Goal: Ask a question

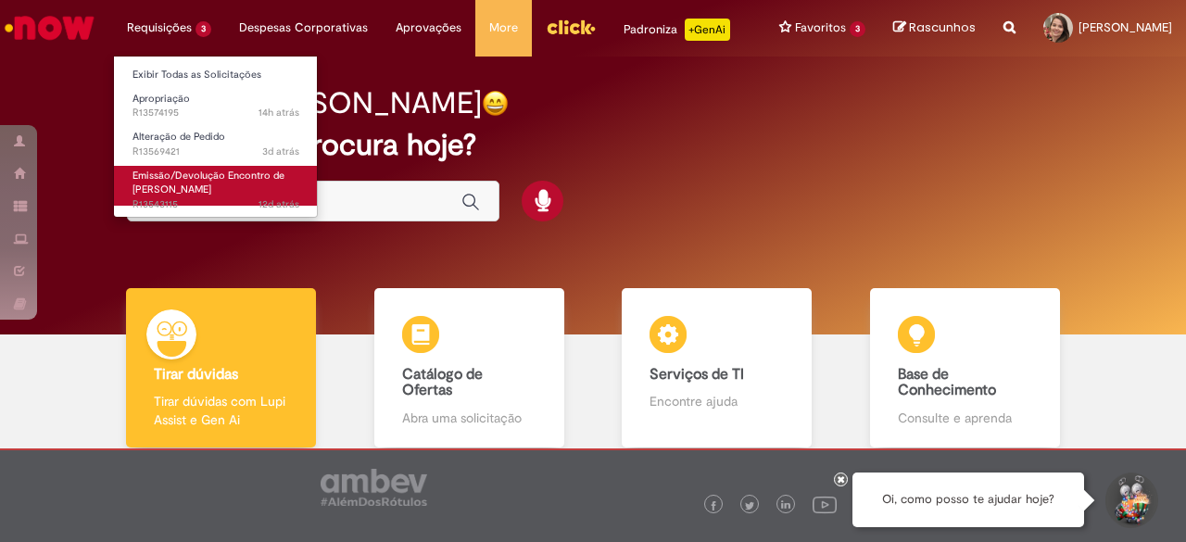
click at [183, 169] on span "Emissão/Devolução Encontro de [PERSON_NAME]" at bounding box center [208, 183] width 152 height 29
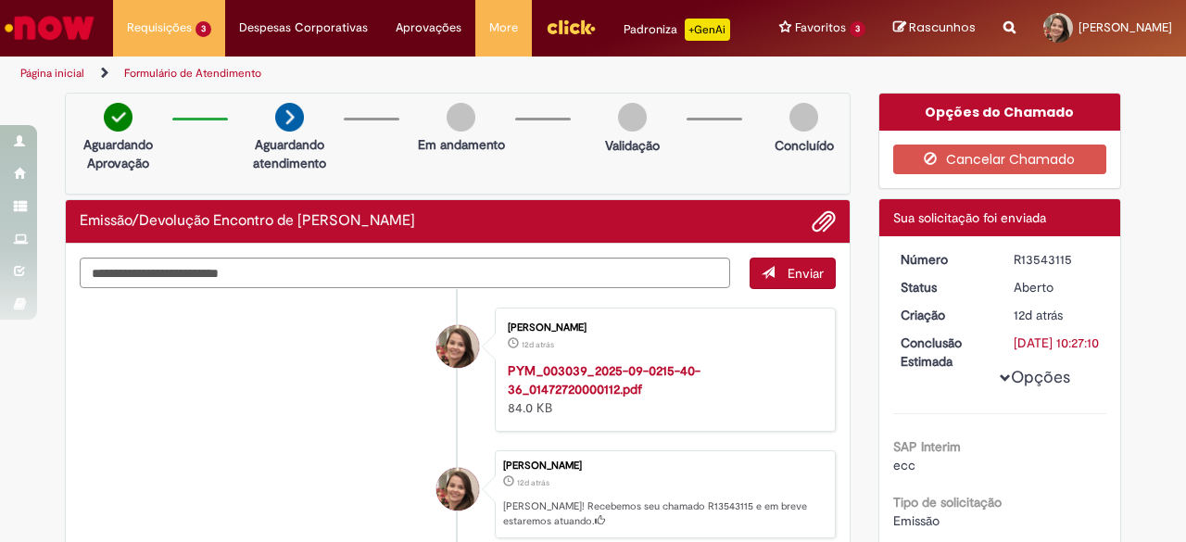
drag, startPoint x: 1008, startPoint y: 258, endPoint x: 1068, endPoint y: 259, distance: 60.2
click at [1068, 259] on div "R13543115" at bounding box center [1057, 259] width 86 height 19
copy div "R13543115"
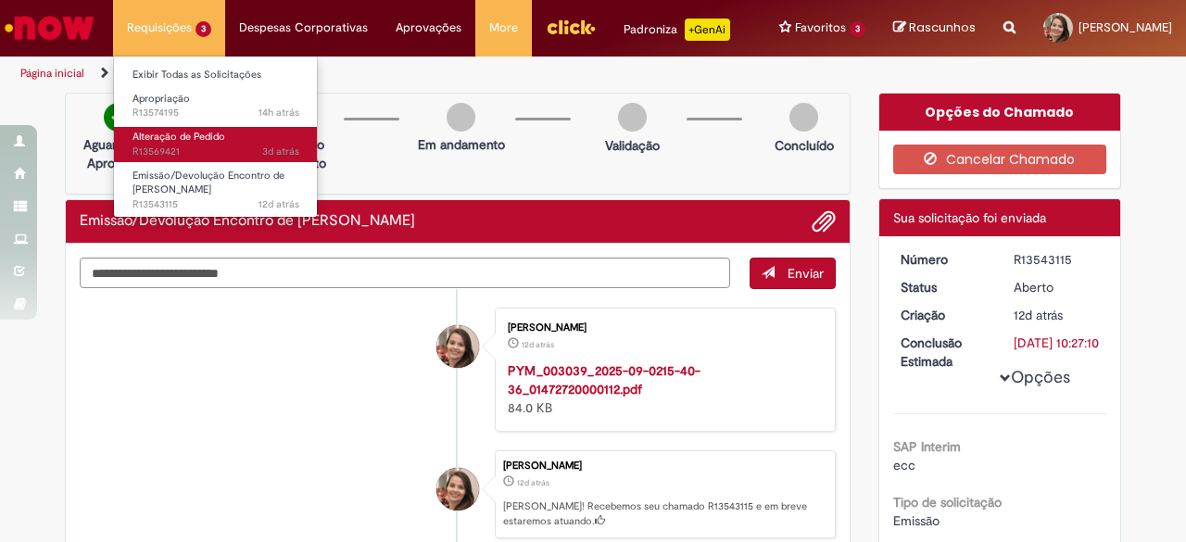
click at [152, 151] on span "3d atrás 3 dias atrás R13569421" at bounding box center [215, 152] width 167 height 15
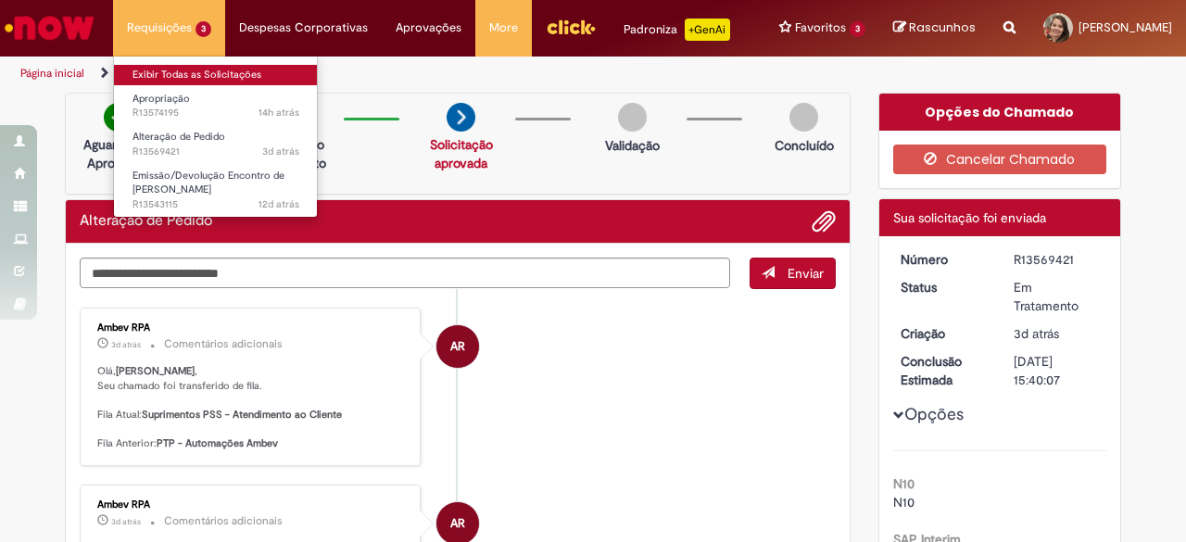
click at [208, 74] on link "Exibir Todas as Solicitações" at bounding box center [216, 75] width 204 height 20
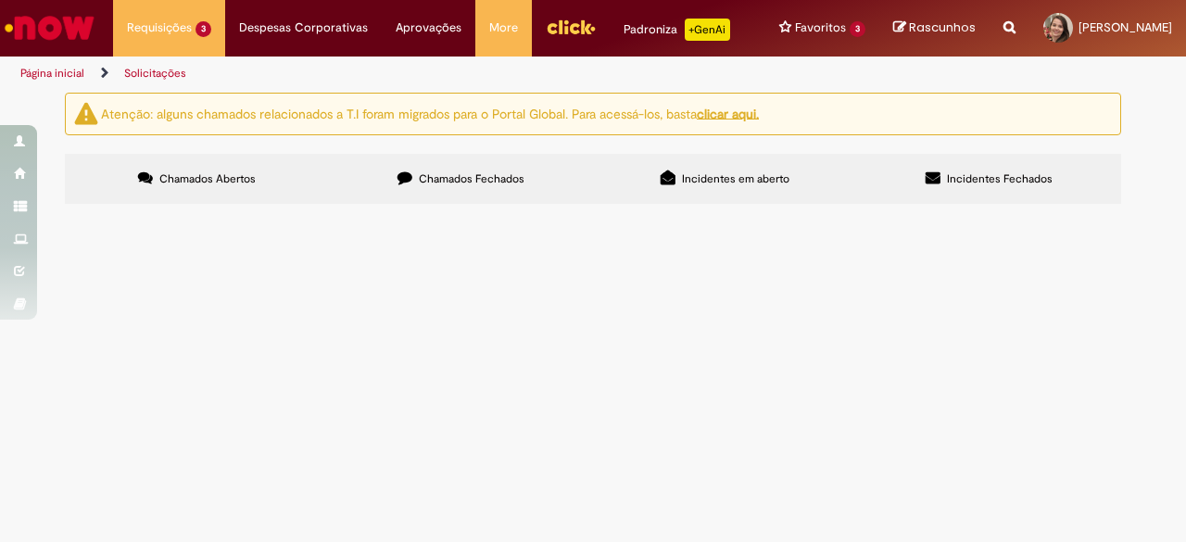
click at [0, 0] on td "Olá, Ester. Solicito apropriação de despesa, fornecedor Docusign, referência ma…" at bounding box center [0, 0] width 0 height 0
click at [0, 0] on span "Olá, Ester. Solicito apropriação de despesa, fornecedor Docusign, referência ma…" at bounding box center [0, 0] width 0 height 0
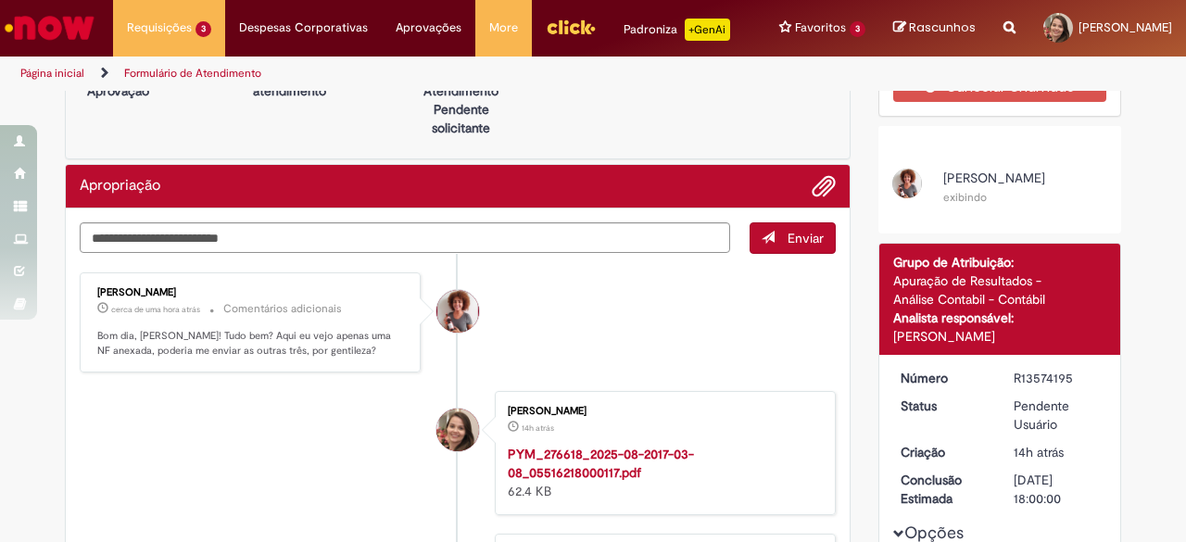
scroll to position [59, 0]
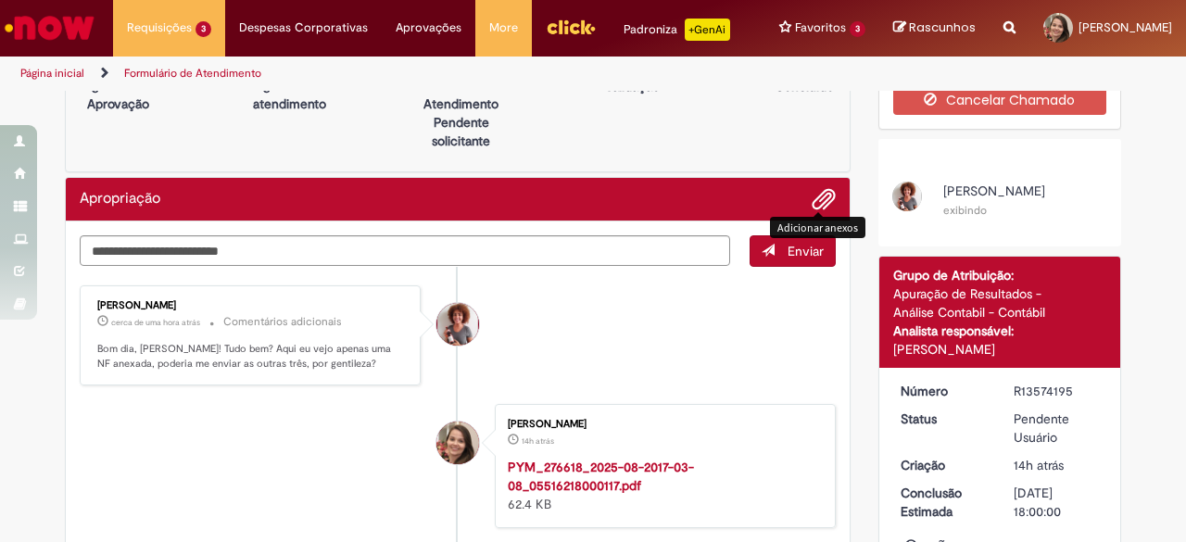
click at [813, 197] on span "Adicionar anexos" at bounding box center [824, 200] width 22 height 22
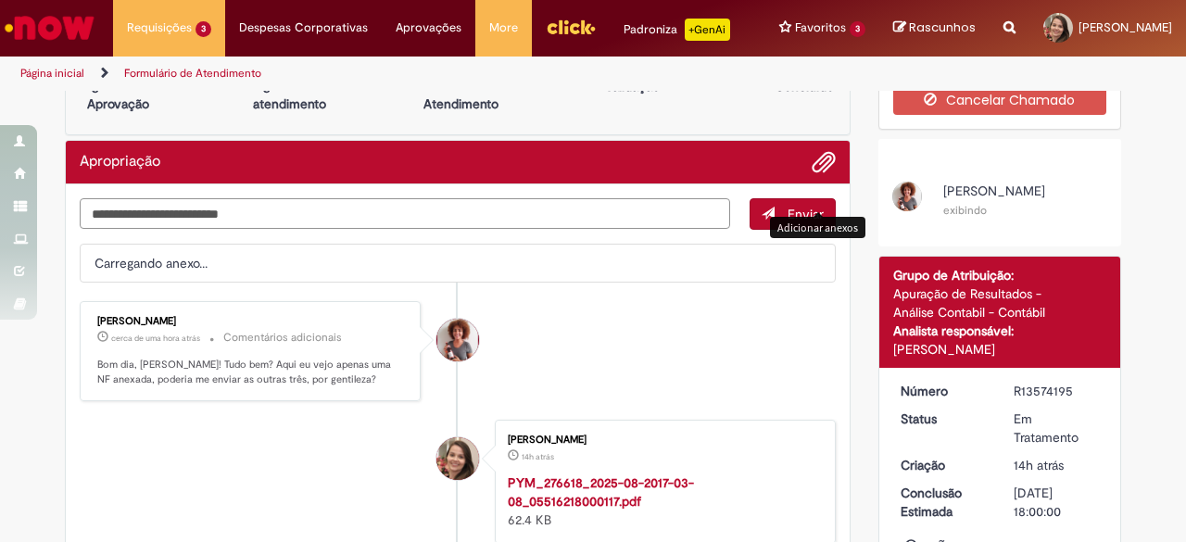
click at [359, 208] on textarea "Digite sua mensagem aqui..." at bounding box center [405, 213] width 650 height 31
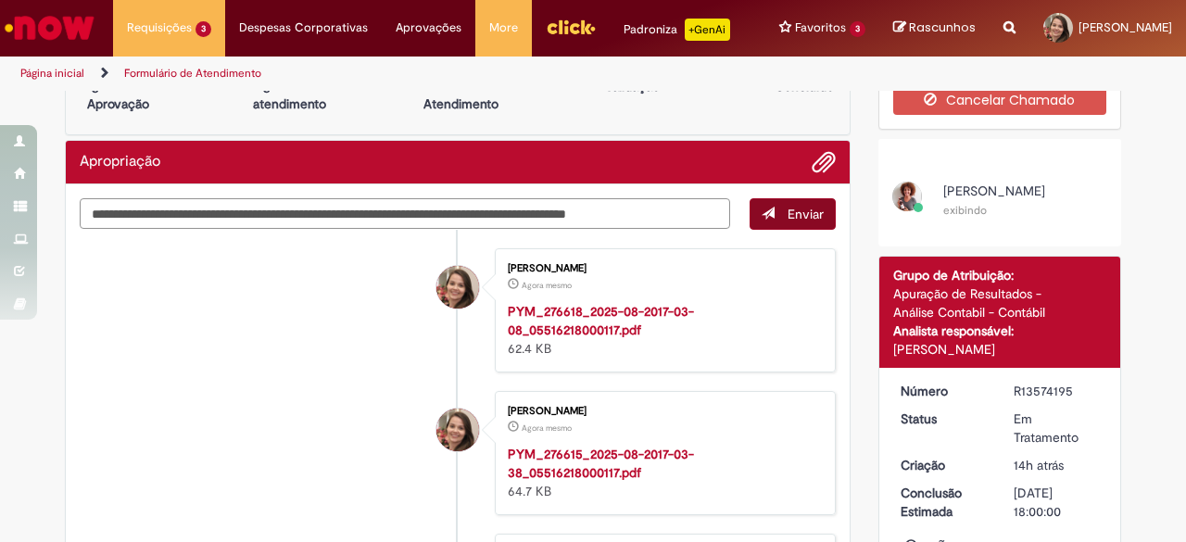
type textarea "**********"
click at [802, 208] on span "Enviar" at bounding box center [806, 214] width 36 height 17
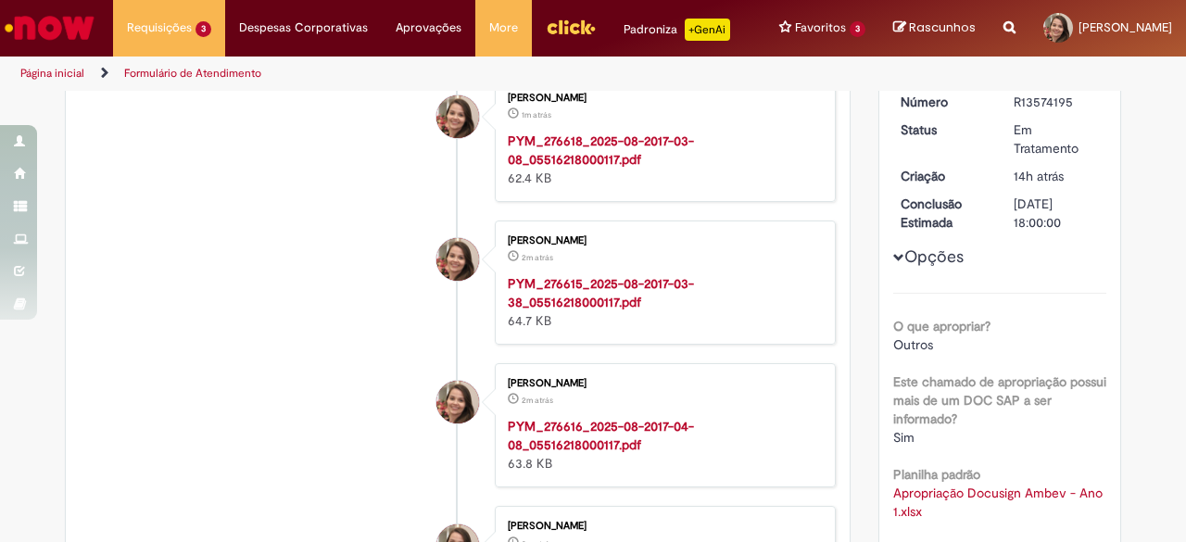
scroll to position [0, 0]
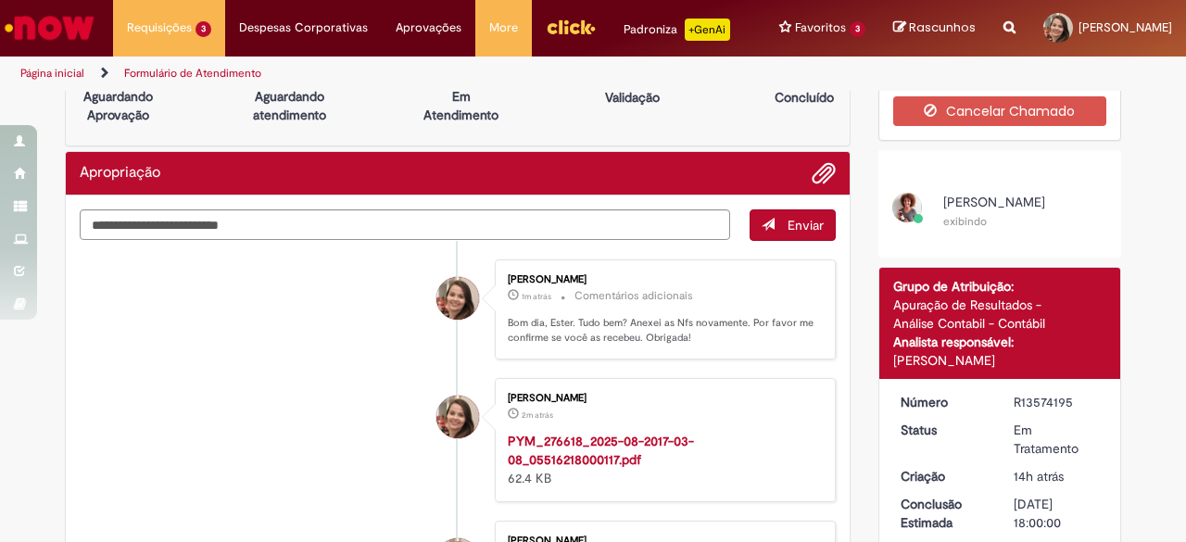
scroll to position [129, 0]
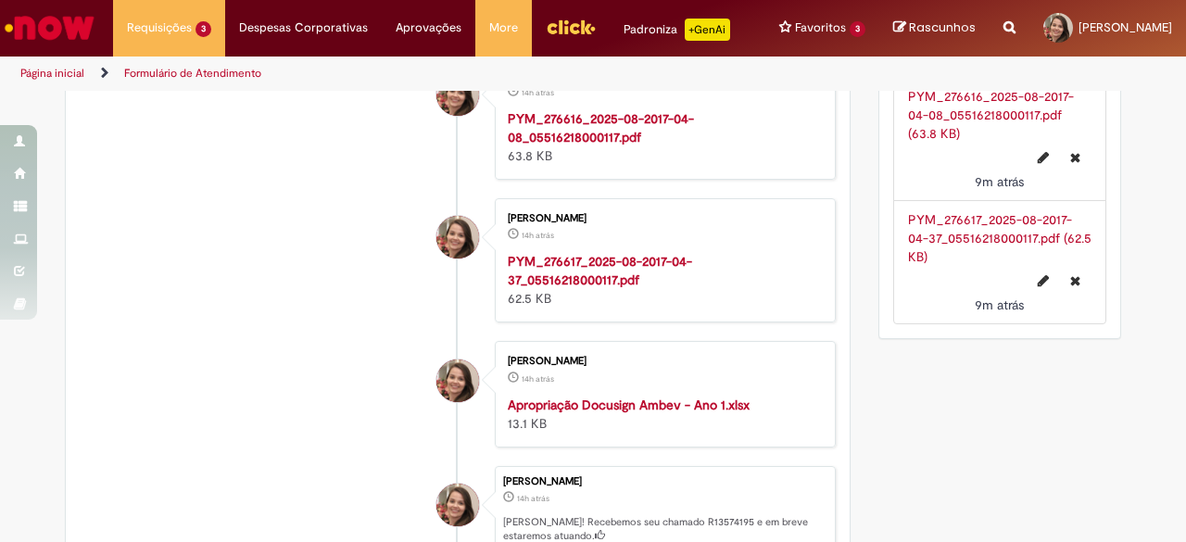
scroll to position [1333, 0]
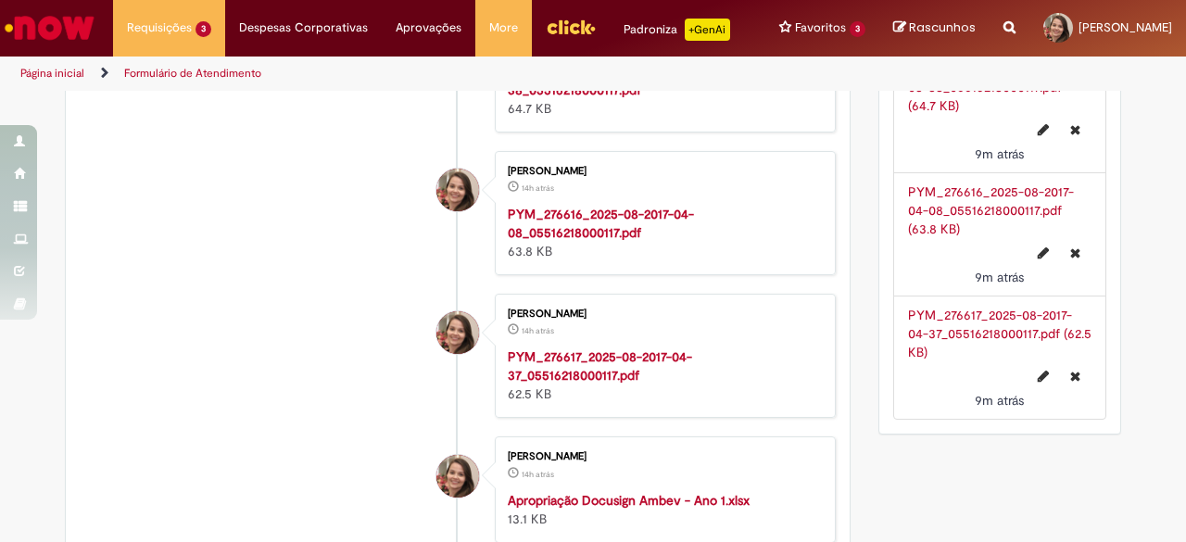
scroll to position [1161, 0]
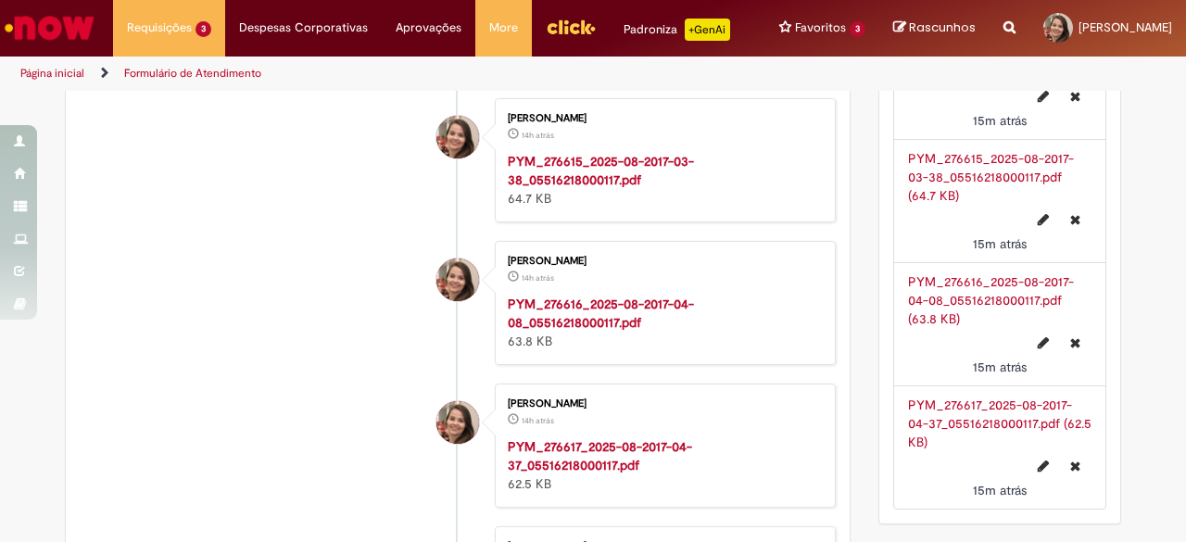
click at [324, 384] on li "[PERSON_NAME] 14h atrás 14 horas atrás PYM_276617_2025-08-2017-04-37_0551621800…" at bounding box center [458, 446] width 756 height 124
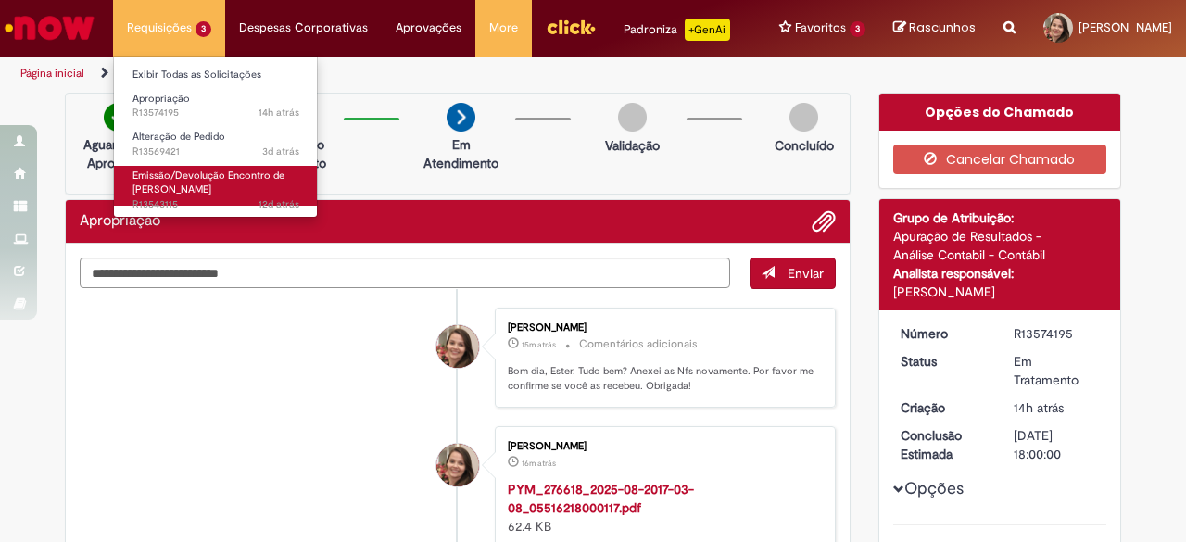
click at [183, 189] on span "Emissão/Devolução Encontro de [PERSON_NAME]" at bounding box center [208, 183] width 152 height 29
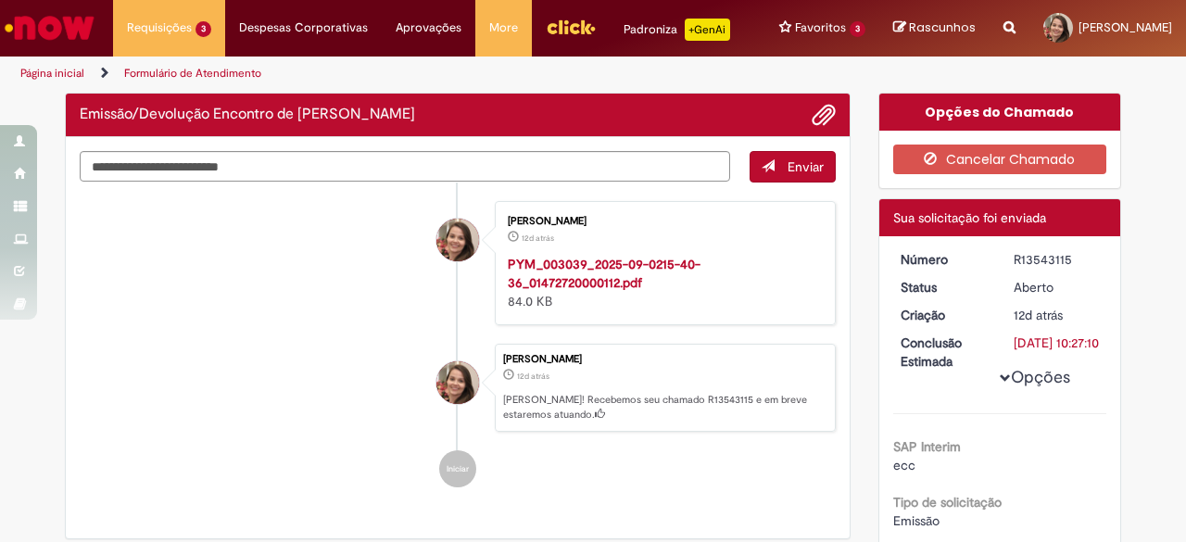
click at [236, 362] on li "Fabiola Guanho Nunes 12d atrás 12 dias atrás Ola! Recebemos seu chamado R135431…" at bounding box center [458, 388] width 756 height 89
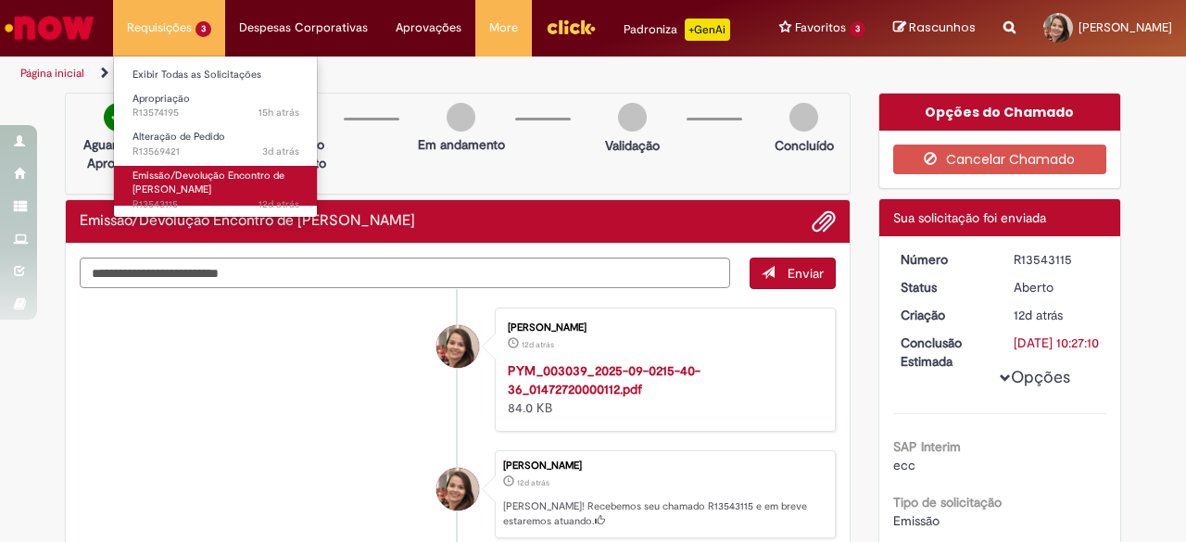
click at [183, 187] on span "Emissão/Devolução Encontro de [PERSON_NAME]" at bounding box center [208, 183] width 152 height 29
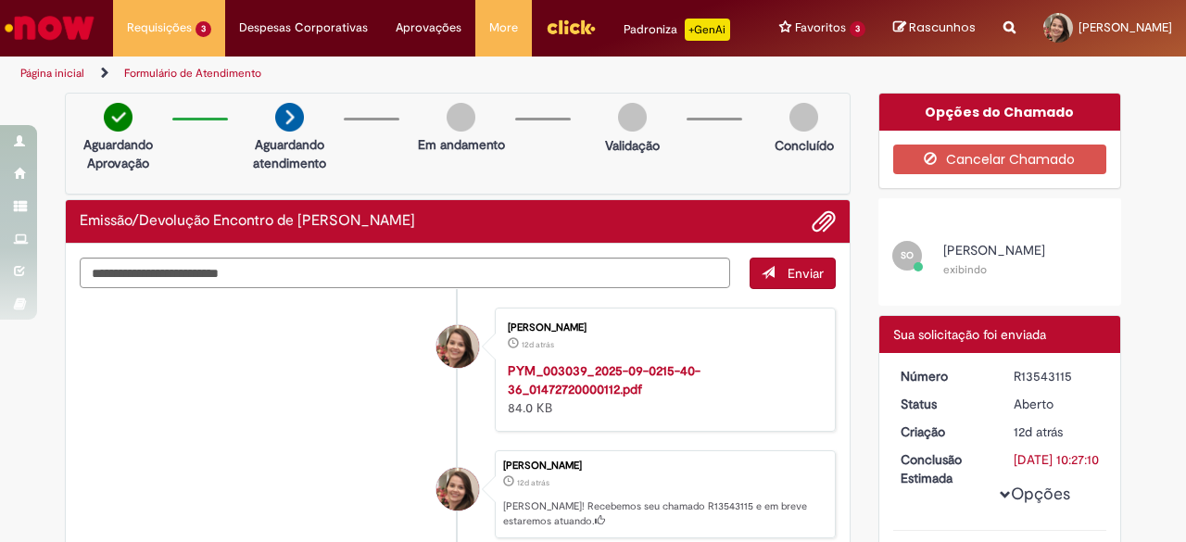
click at [172, 357] on li "Fabiola Guanho Nunes 12d atrás 12 dias atrás PYM_003039_2025-09-0215-40-36_0147…" at bounding box center [458, 370] width 756 height 124
